Goal: Task Accomplishment & Management: Manage account settings

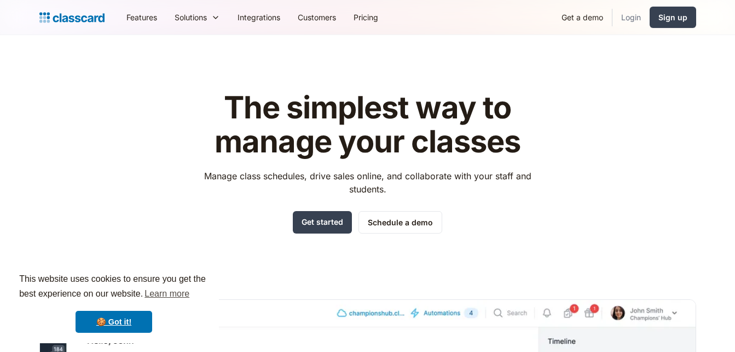
click at [629, 18] on link "Login" at bounding box center [631, 17] width 37 height 25
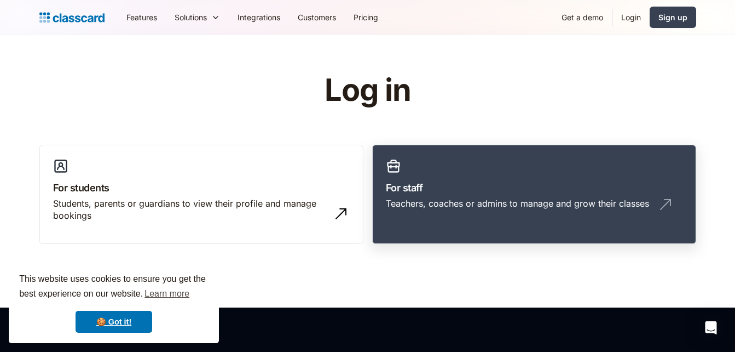
click at [493, 167] on link "For staff Teachers, coaches or admins to manage and grow their classes" at bounding box center [534, 195] width 324 height 100
